Goal: Information Seeking & Learning: Learn about a topic

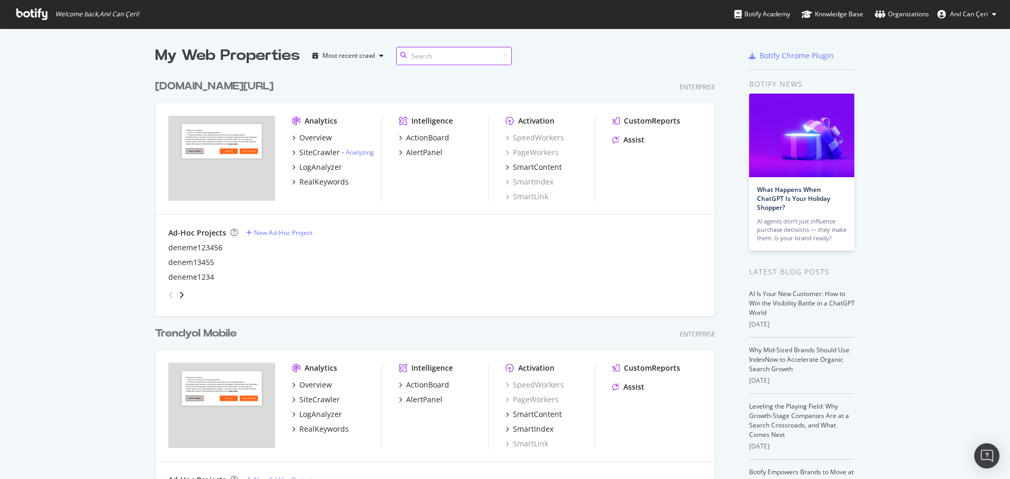
scroll to position [1478, 561]
click at [225, 87] on div "[DOMAIN_NAME][URL]" at bounding box center [214, 86] width 118 height 15
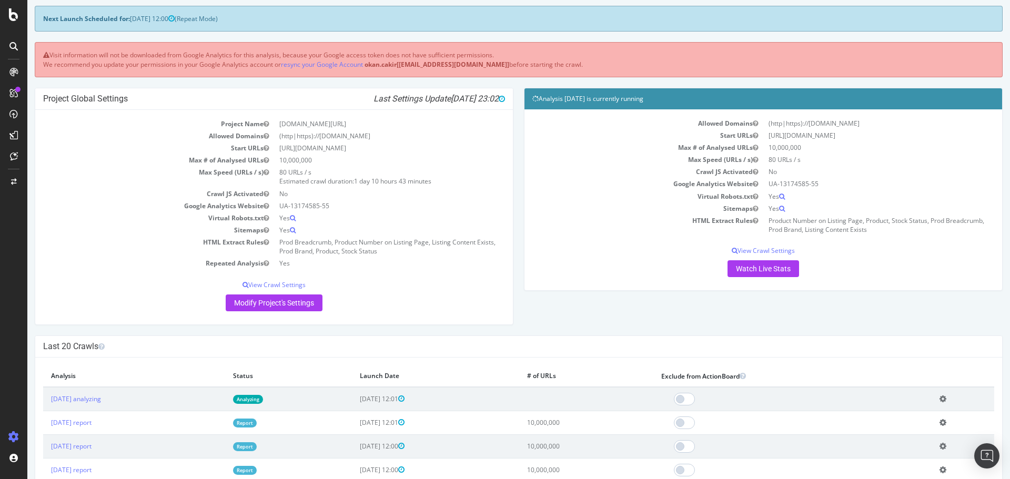
scroll to position [104, 0]
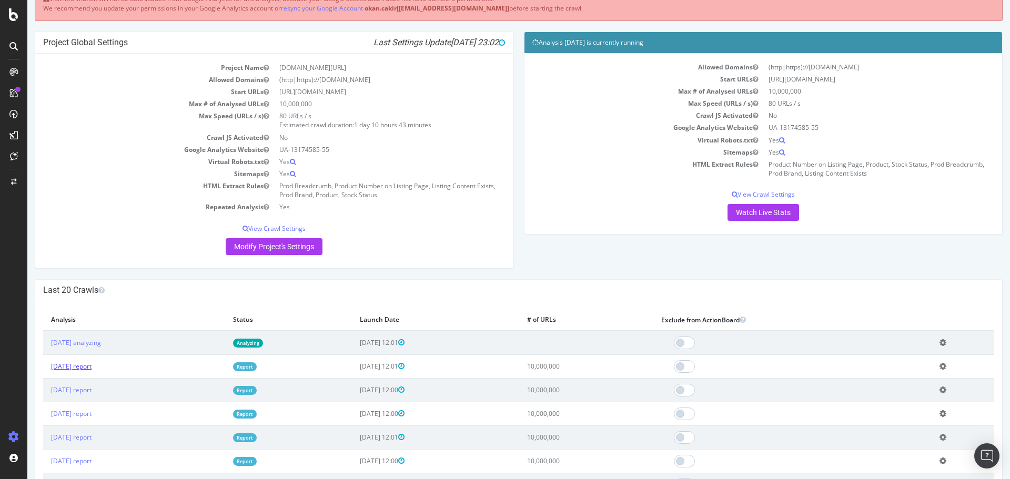
click at [92, 366] on link "2025 Aug. 12th report" at bounding box center [71, 366] width 40 height 9
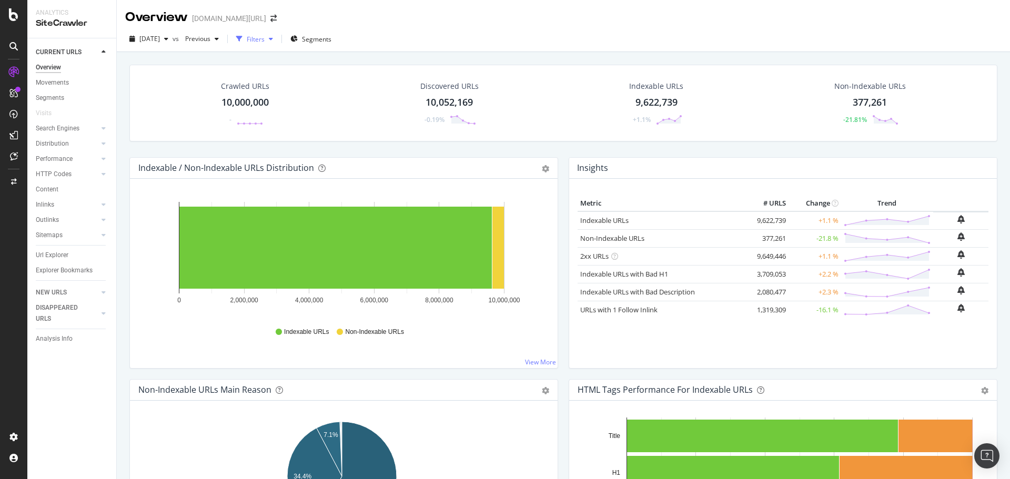
click at [265, 42] on div "Filters" at bounding box center [256, 39] width 18 height 9
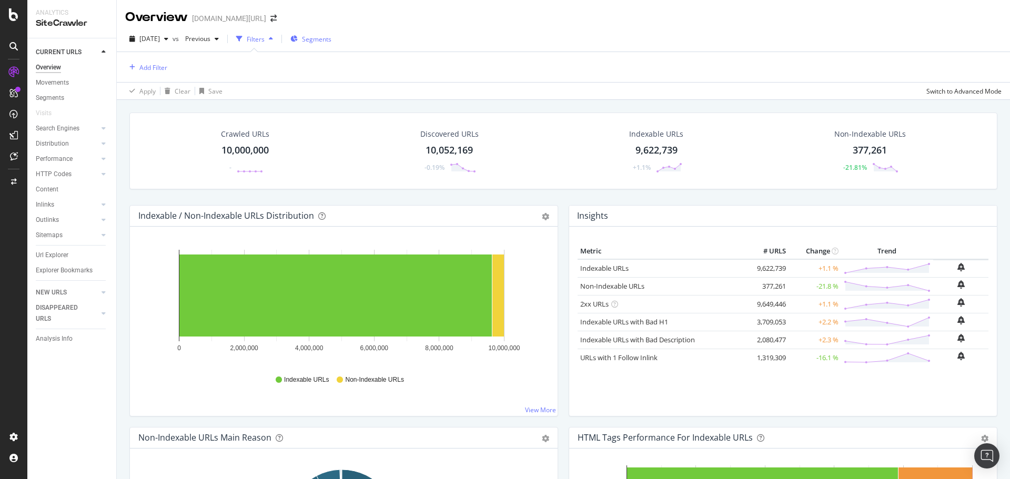
drag, startPoint x: 267, startPoint y: 35, endPoint x: 308, endPoint y: 38, distance: 41.7
click at [247, 35] on div "button" at bounding box center [239, 39] width 15 height 15
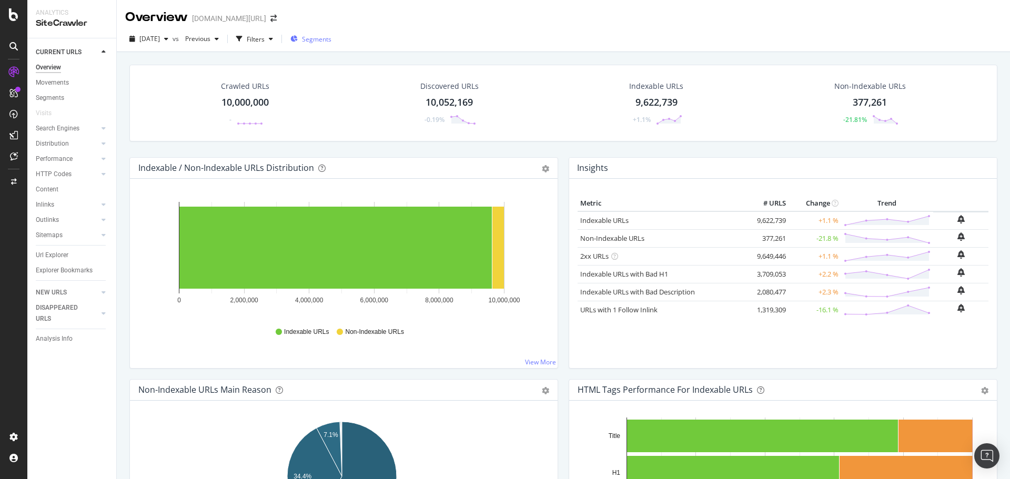
click at [311, 38] on button "Segments" at bounding box center [310, 39] width 49 height 17
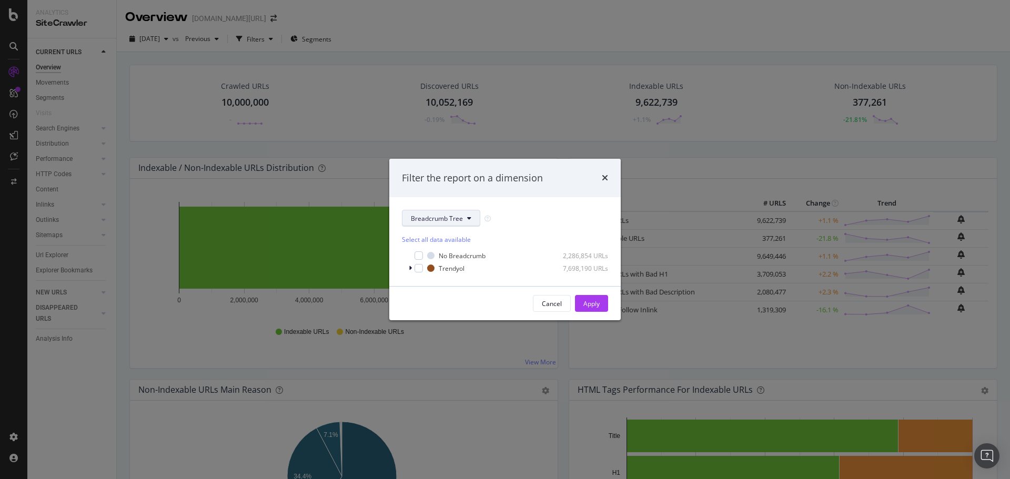
click at [422, 221] on span "Breadcrumb Tree" at bounding box center [437, 218] width 52 height 9
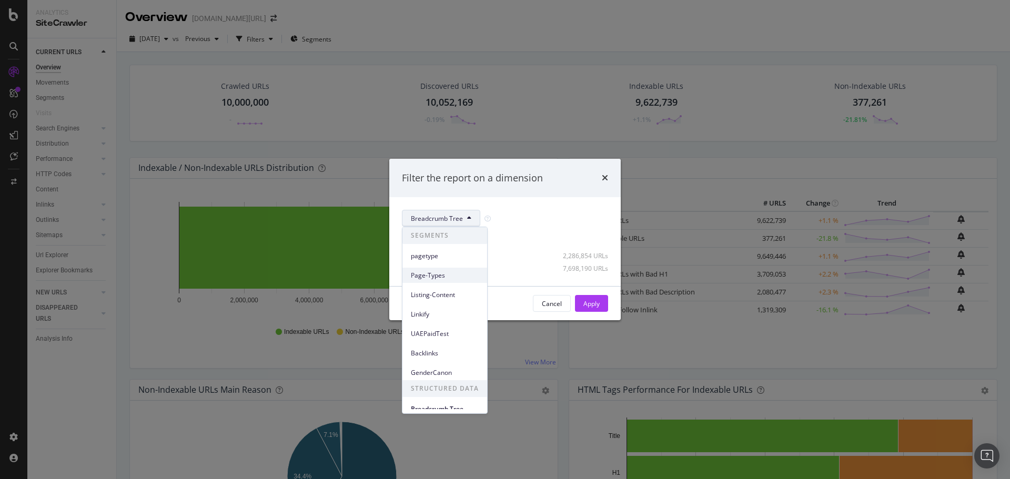
click at [438, 277] on span "Page-Types" at bounding box center [445, 275] width 68 height 9
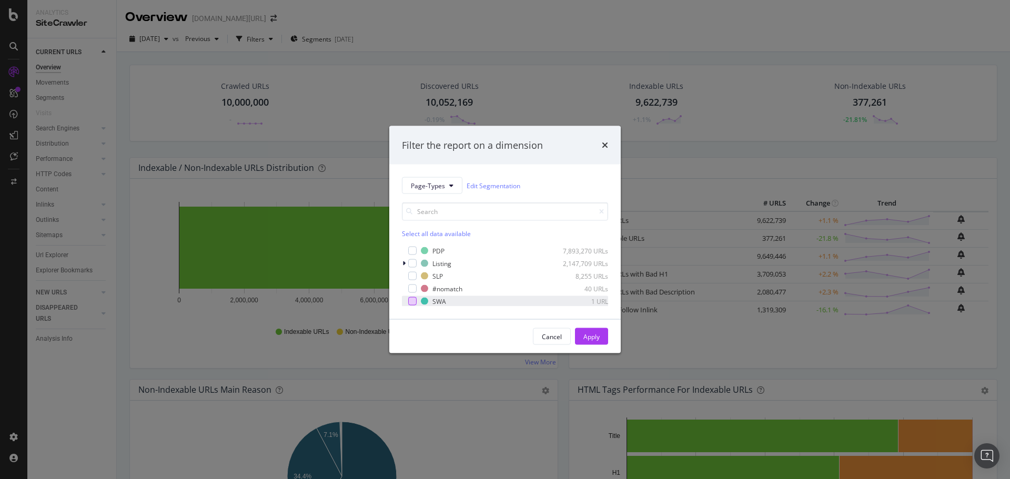
click at [413, 302] on div "modal" at bounding box center [412, 301] width 8 height 8
click at [592, 337] on div "Apply" at bounding box center [591, 336] width 16 height 9
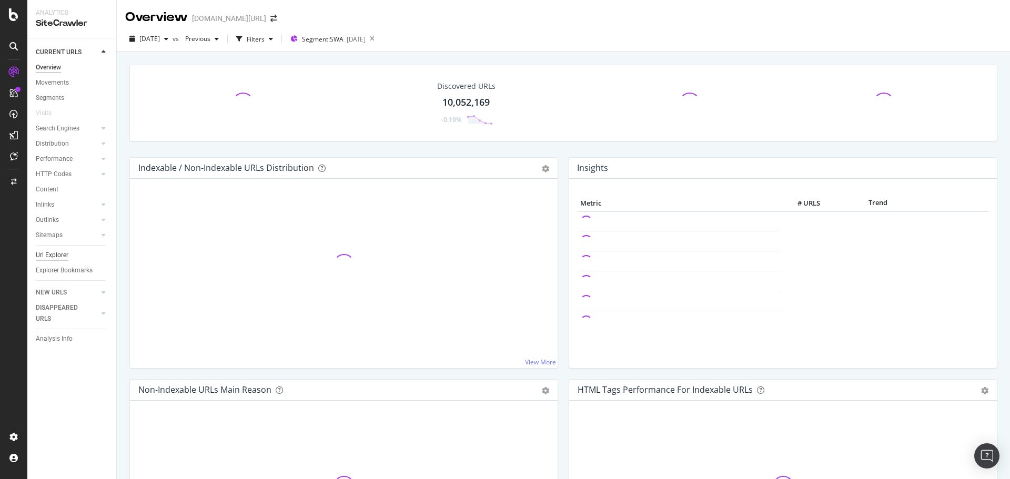
click at [56, 259] on div "Url Explorer" at bounding box center [52, 255] width 33 height 11
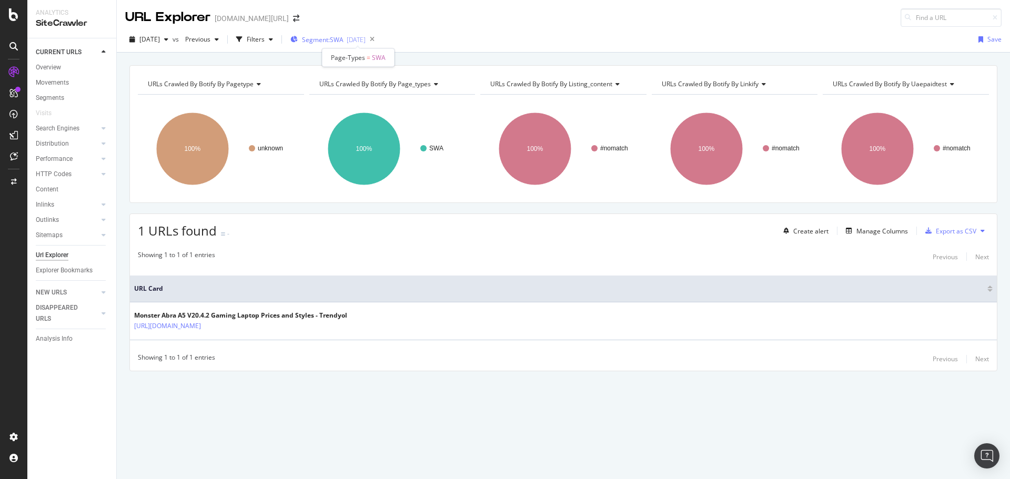
click at [343, 43] on span "Segment: SWA" at bounding box center [323, 39] width 42 height 9
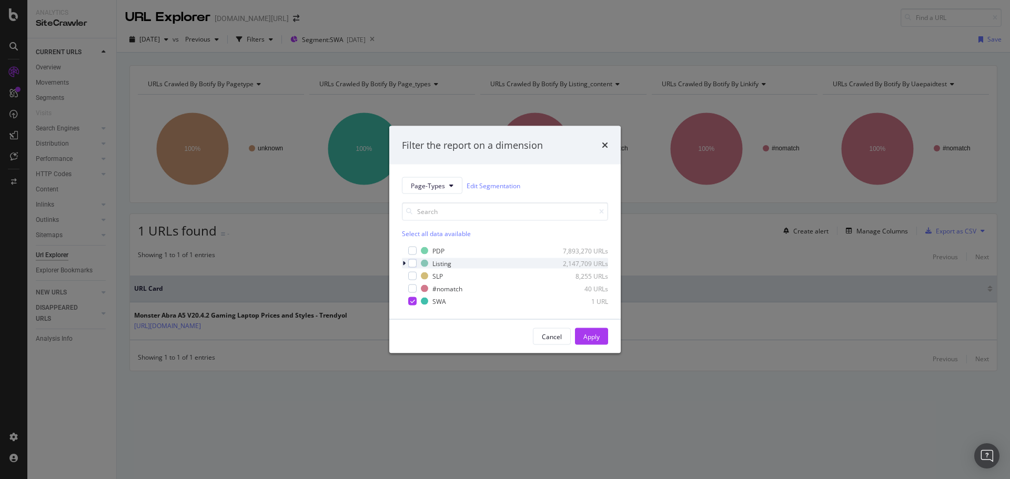
click at [405, 265] on div "modal" at bounding box center [405, 263] width 6 height 11
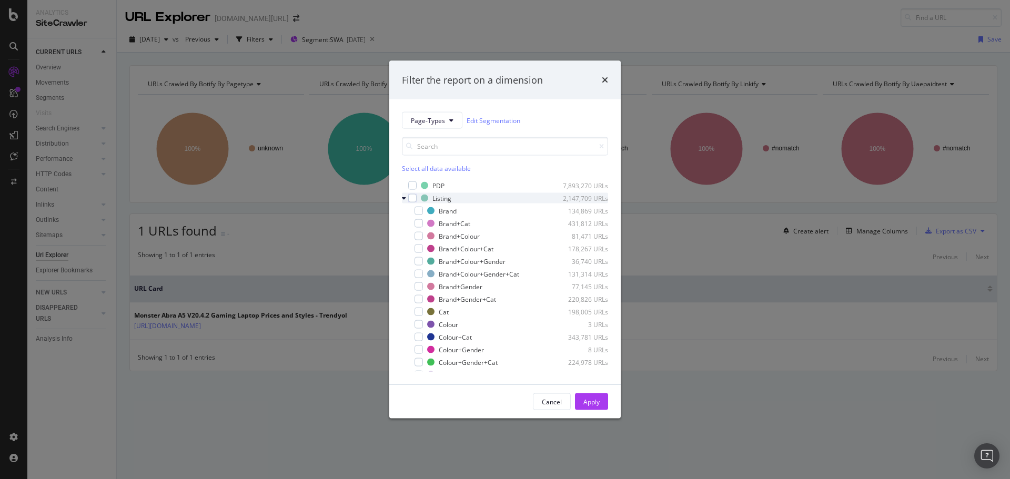
click at [405, 196] on icon "modal" at bounding box center [404, 198] width 4 height 6
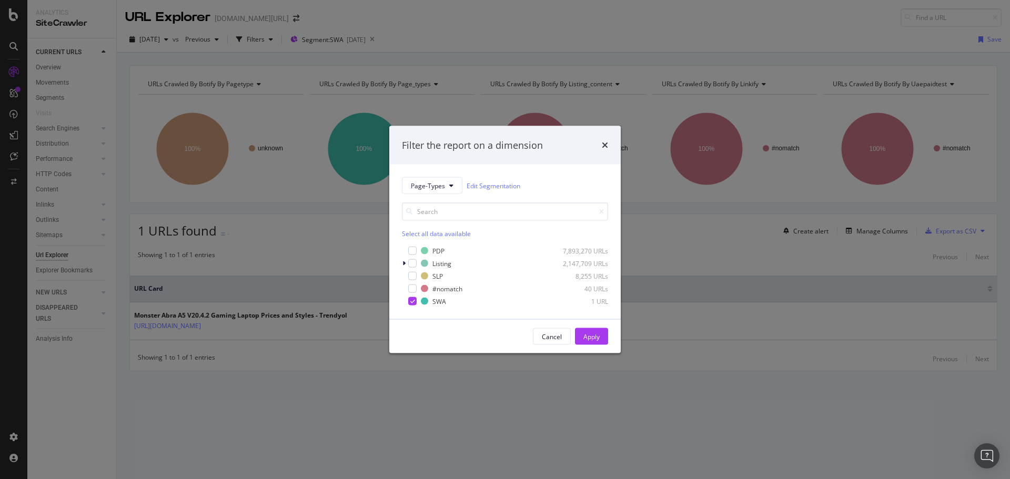
click at [609, 148] on div "Filter the report on a dimension" at bounding box center [504, 145] width 231 height 39
click at [605, 143] on icon "times" at bounding box center [605, 145] width 6 height 8
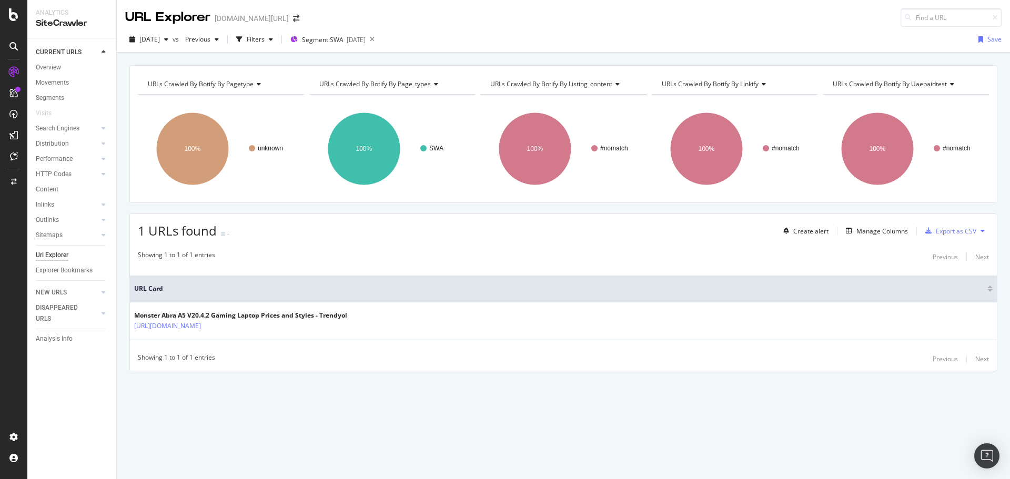
click at [613, 53] on div "URLs Crawled By Botify By pagetype Chart (by Value) Table Expand Export as CSV …" at bounding box center [563, 65] width 893 height 25
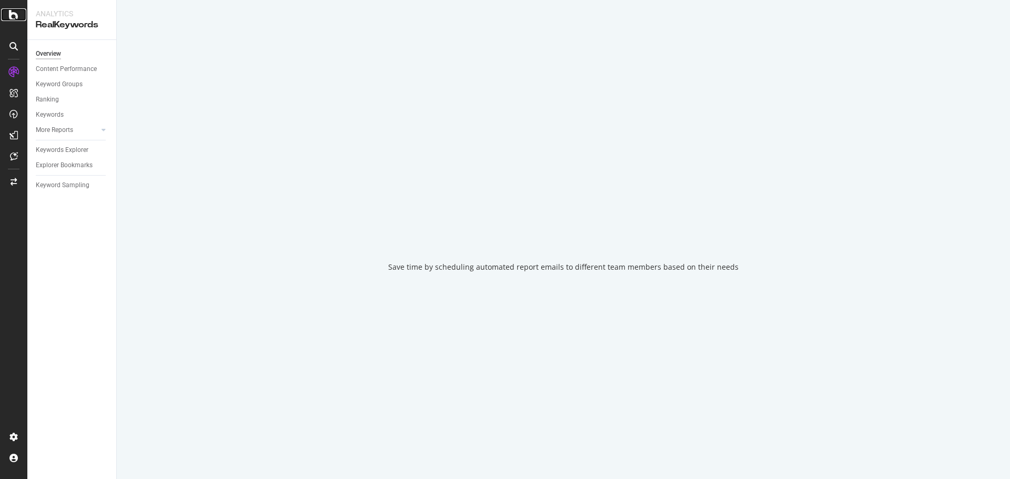
click at [11, 21] on icon at bounding box center [13, 14] width 9 height 13
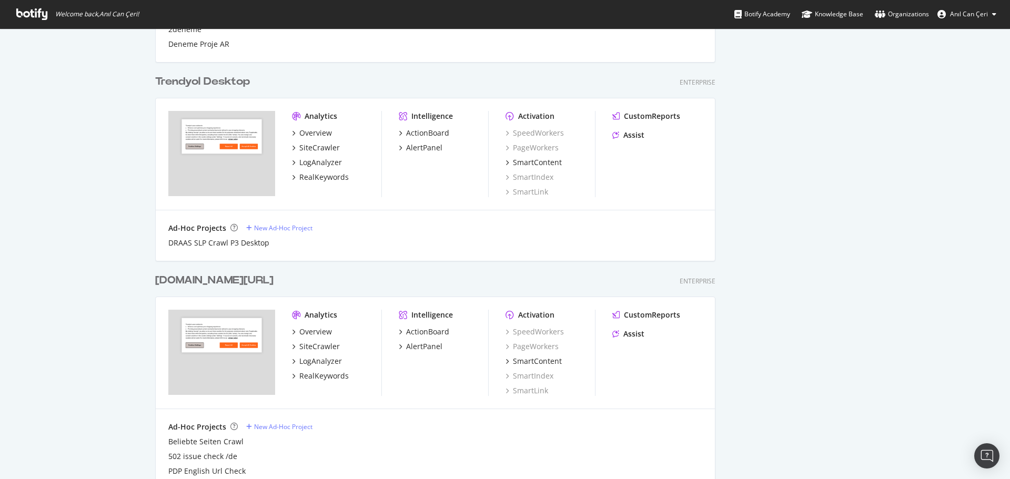
scroll to position [914, 0]
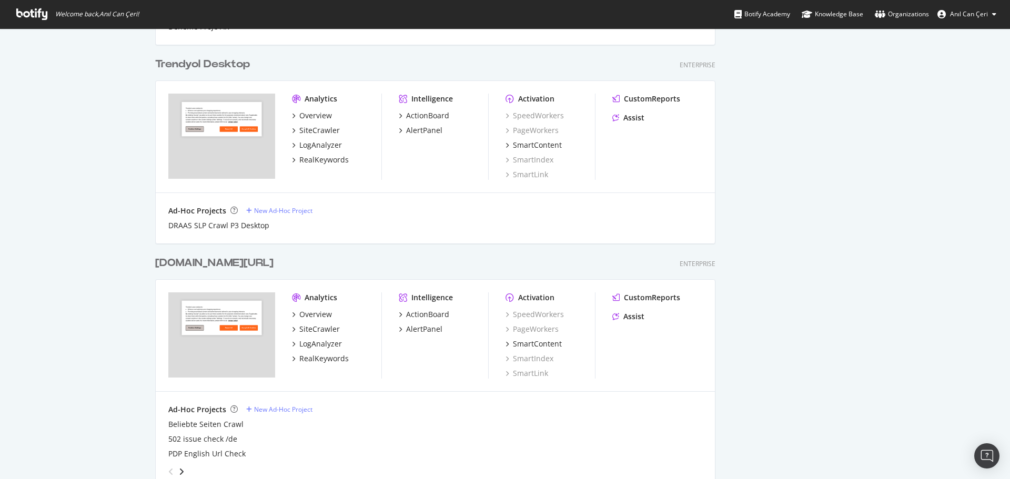
click at [225, 64] on div "Trendyol Desktop" at bounding box center [202, 64] width 95 height 15
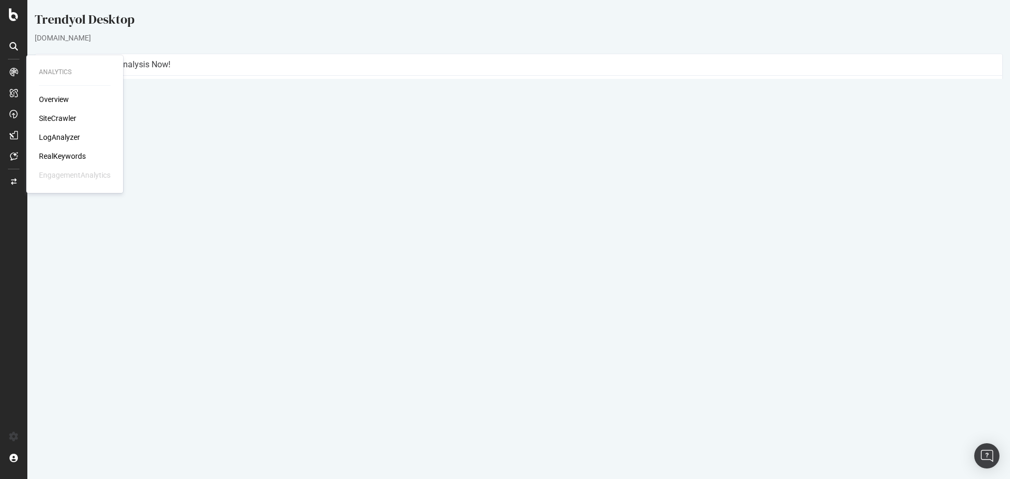
click at [63, 136] on div "LogAnalyzer" at bounding box center [59, 137] width 41 height 11
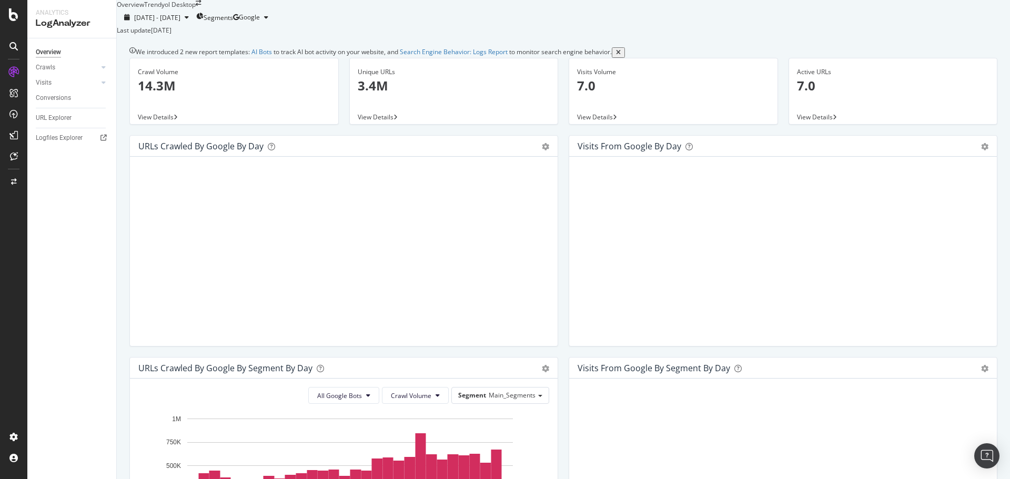
click at [450, 27] on div "[DATE] - [DATE] Segments Google Last update [DATE]" at bounding box center [563, 22] width 893 height 26
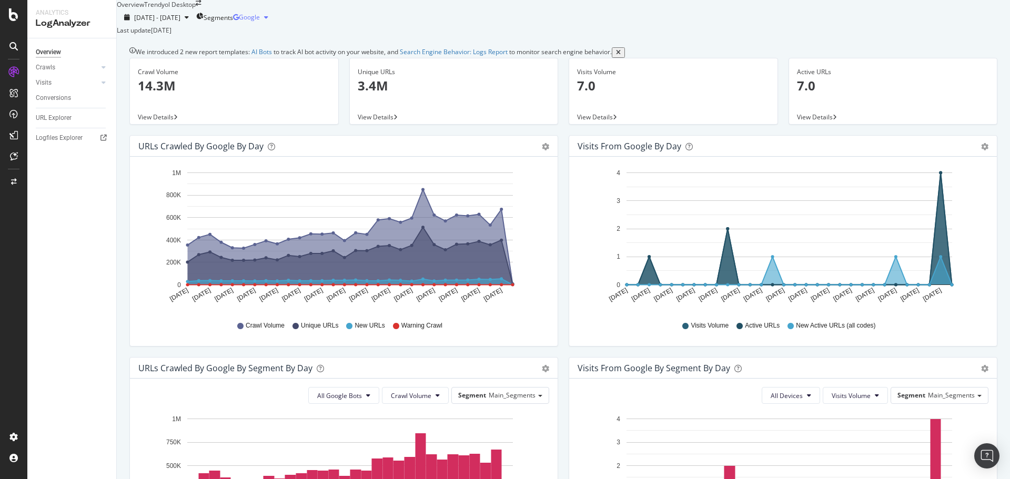
click at [239, 21] on icon "button" at bounding box center [236, 17] width 6 height 6
click at [959, 100] on span "OpenAI" at bounding box center [977, 98] width 39 height 9
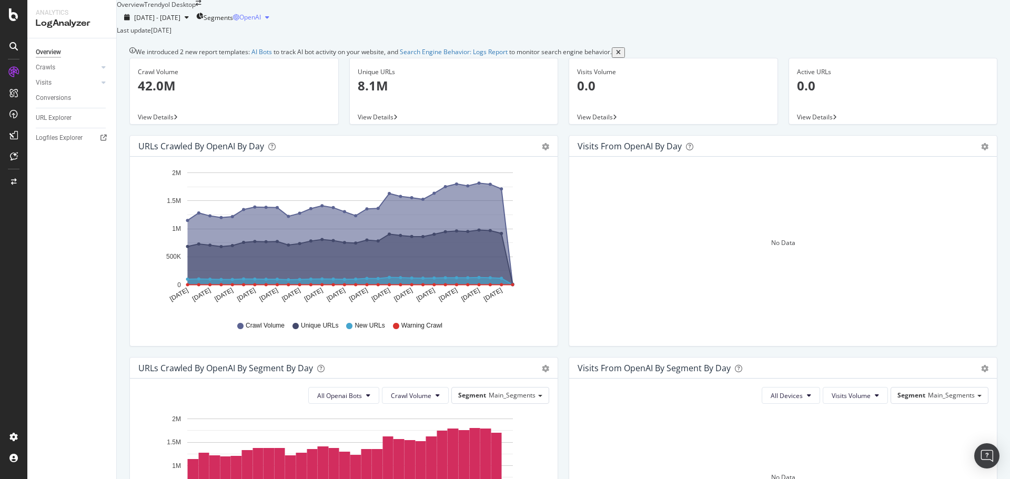
click at [261, 22] on span "OpenAI" at bounding box center [250, 17] width 22 height 9
click at [952, 124] on div "Other AI Bots" at bounding box center [968, 117] width 73 height 15
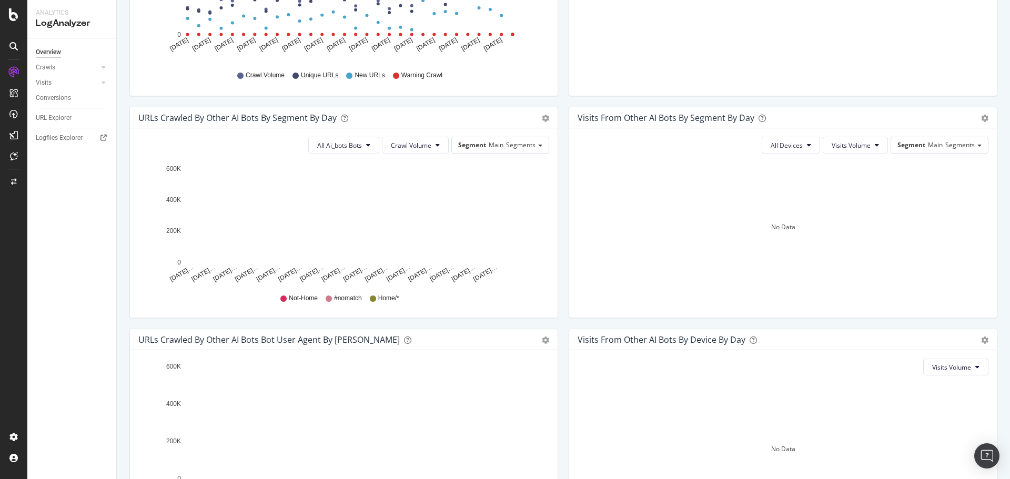
scroll to position [398, 0]
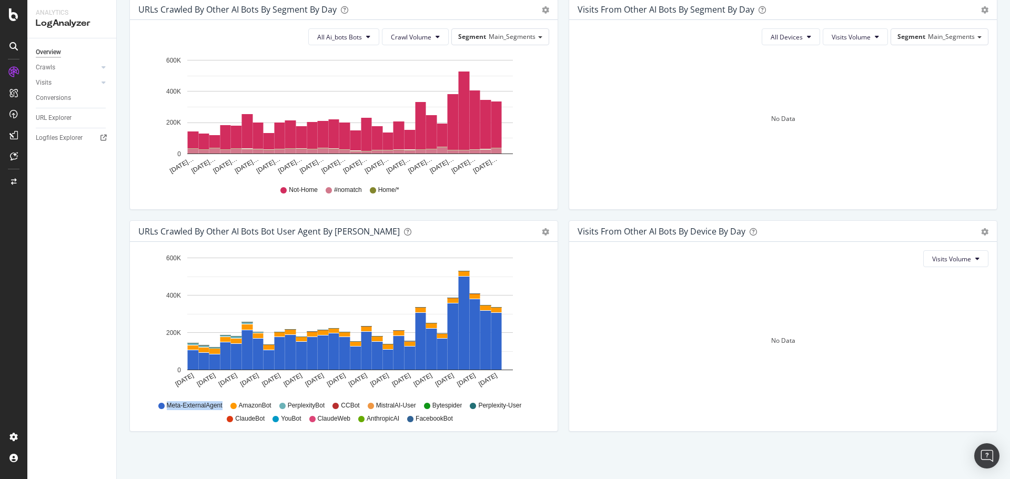
drag, startPoint x: 171, startPoint y: 405, endPoint x: 229, endPoint y: 402, distance: 57.9
click at [228, 402] on div "Meta-ExternalAgent AmazonBot PerplexityBot CCBot MistralAI-User Bytespider Perp…" at bounding box center [344, 411] width 400 height 24
click at [192, 409] on span "Meta-ExternalAgent" at bounding box center [195, 405] width 56 height 9
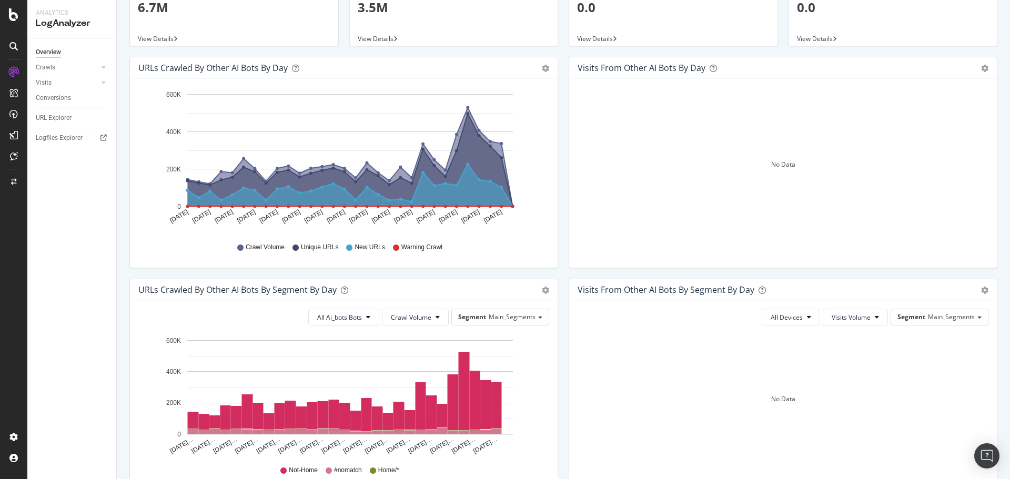
scroll to position [0, 0]
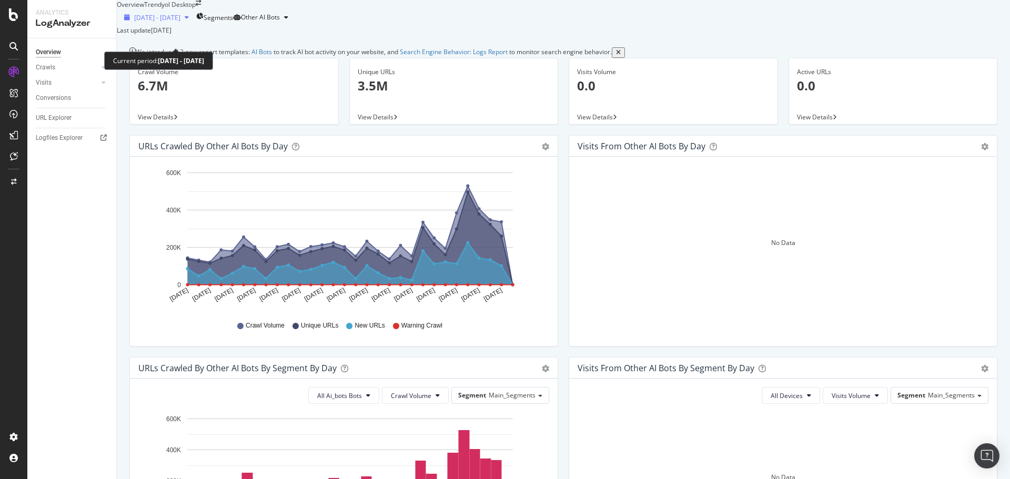
click at [172, 22] on span "[DATE] - [DATE]" at bounding box center [157, 17] width 46 height 9
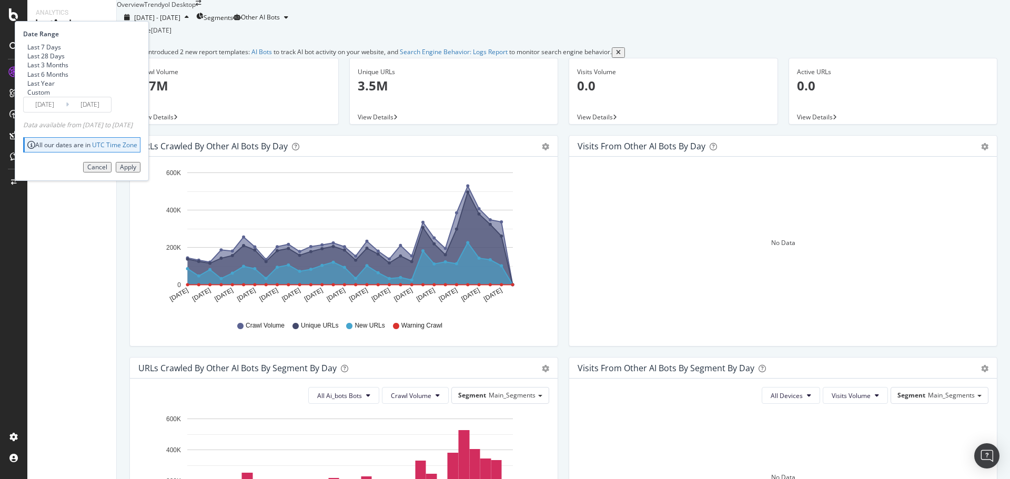
click at [68, 79] on div "Last 6 Months" at bounding box center [47, 74] width 41 height 9
type input "[DATE]"
click at [140, 173] on button "Apply" at bounding box center [128, 167] width 25 height 11
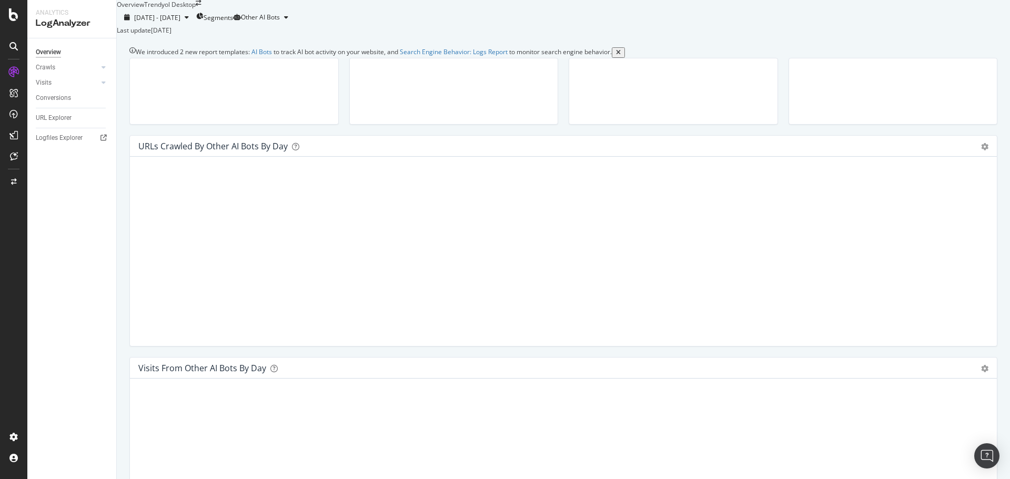
click at [5, 479] on icon "close toast" at bounding box center [2, 485] width 5 height 13
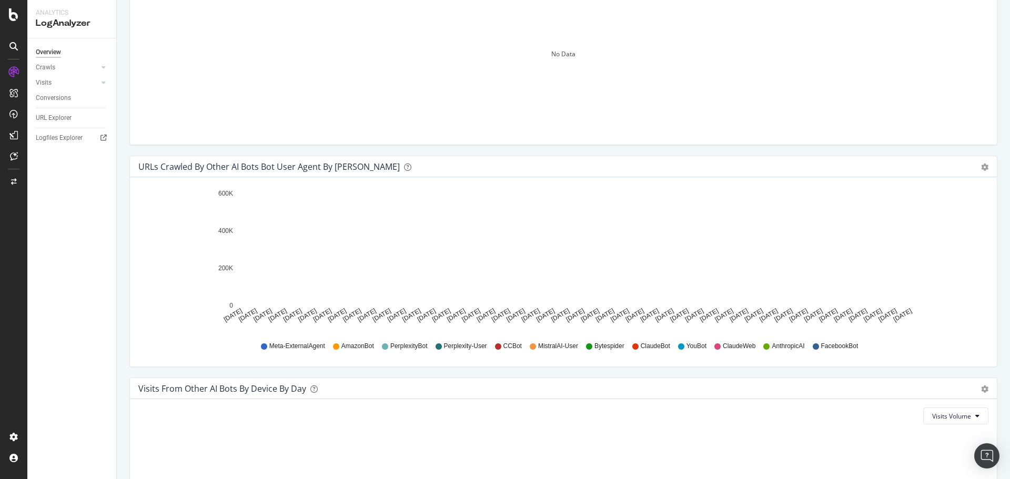
scroll to position [971, 0]
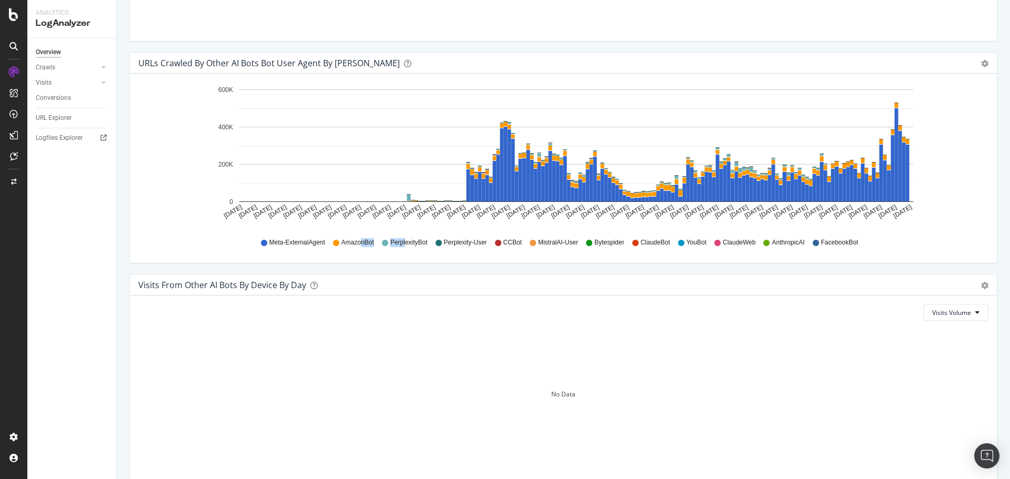
drag, startPoint x: 356, startPoint y: 280, endPoint x: 401, endPoint y: 284, distance: 45.4
click at [401, 255] on div "Meta-ExternalAgent AmazonBot PerplexityBot Perplexity-User CCBot MistralAI-User…" at bounding box center [563, 243] width 839 height 24
click at [401, 247] on span "PerplexityBot" at bounding box center [408, 242] width 37 height 9
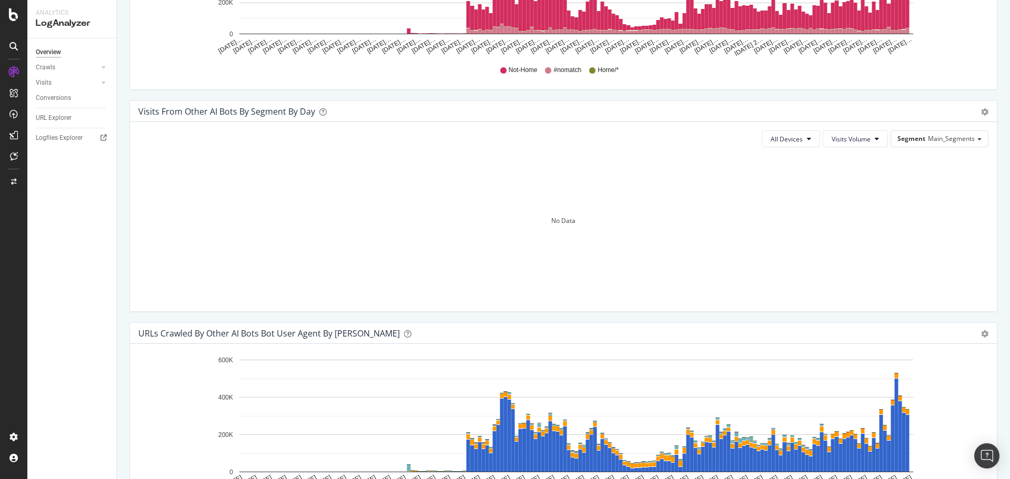
scroll to position [1063, 0]
